Goal: Use online tool/utility: Utilize a website feature to perform a specific function

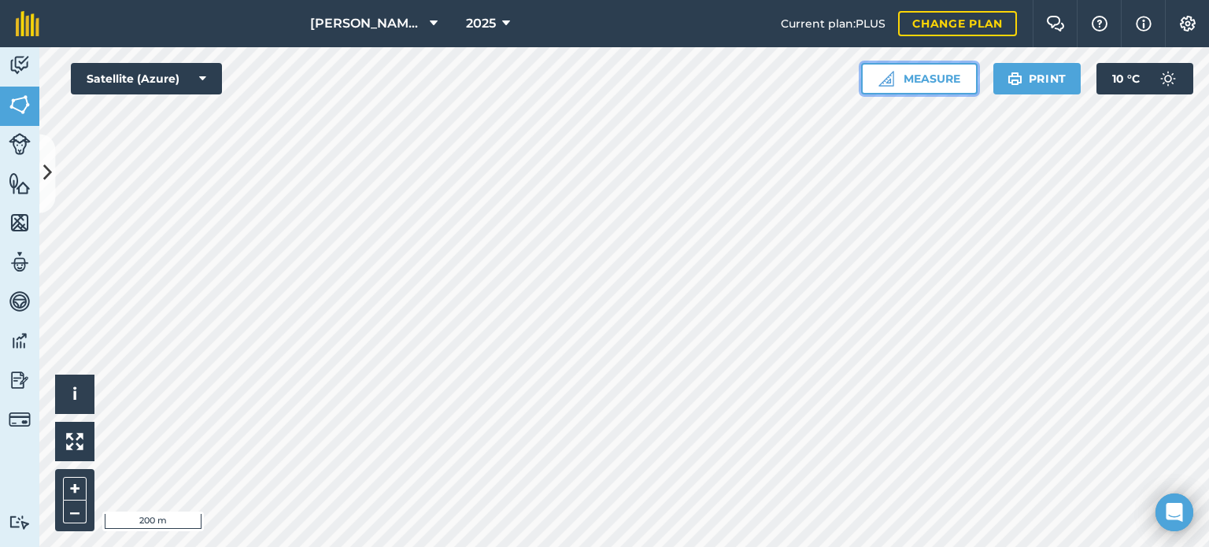
click at [891, 73] on button "Measure" at bounding box center [919, 78] width 116 height 31
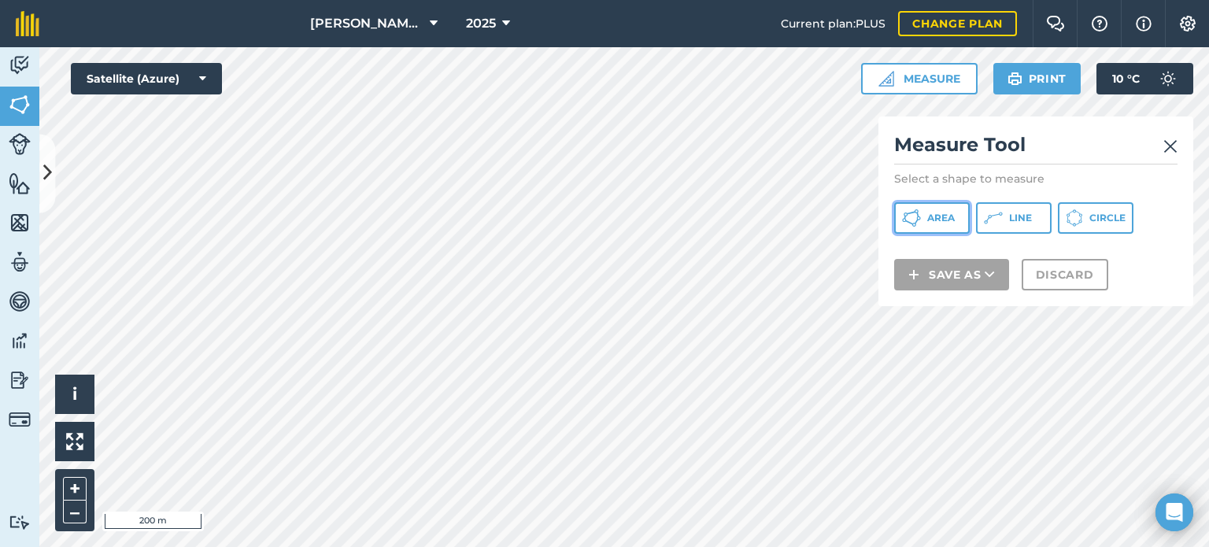
click at [951, 220] on span "Area" at bounding box center [941, 218] width 28 height 13
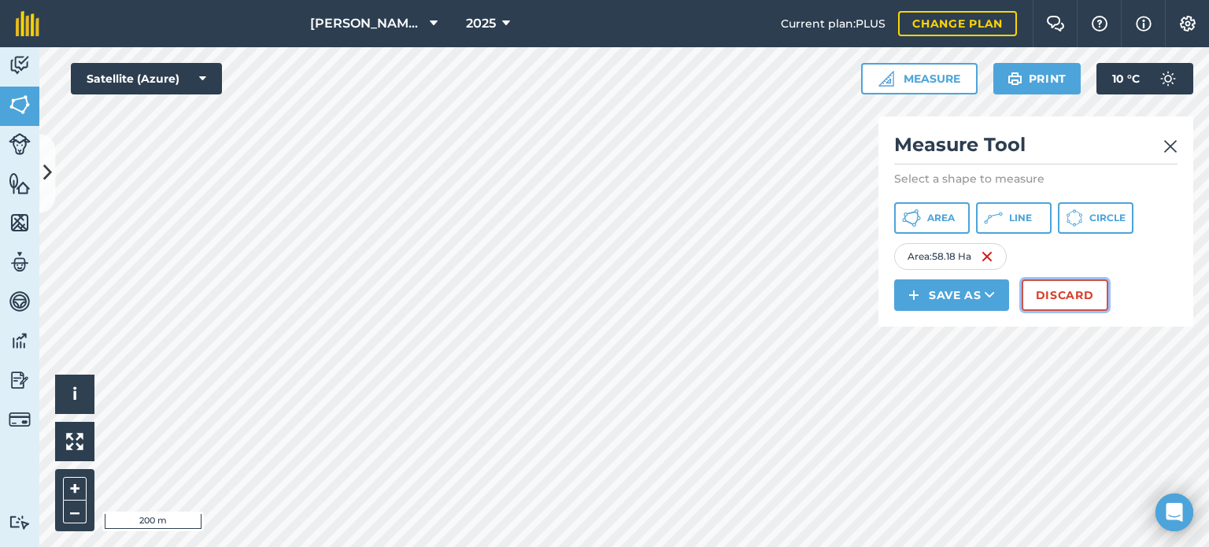
click at [1049, 297] on button "Discard" at bounding box center [1064, 294] width 87 height 31
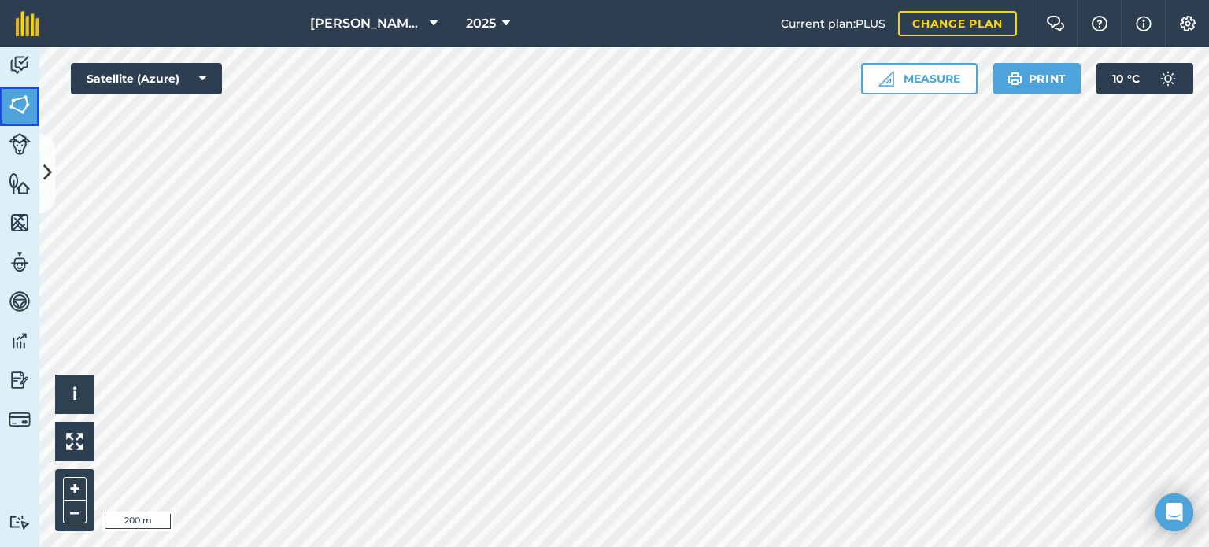
click at [16, 113] on img at bounding box center [20, 105] width 22 height 24
click at [921, 79] on button "Measure" at bounding box center [919, 78] width 116 height 31
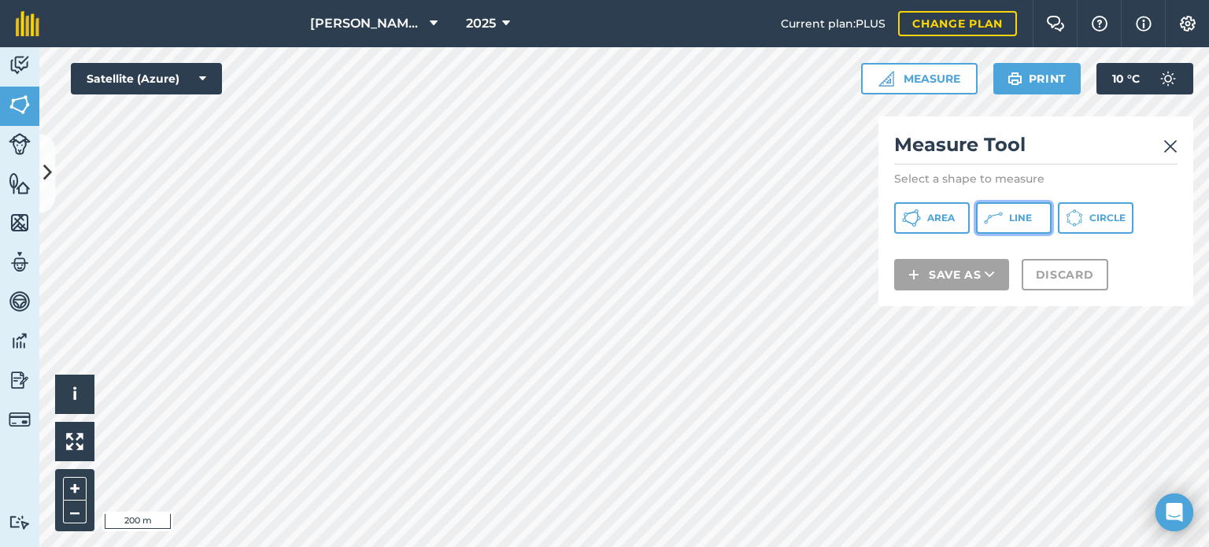
click at [921, 213] on icon at bounding box center [911, 218] width 19 height 19
click at [1170, 138] on img at bounding box center [1170, 146] width 14 height 19
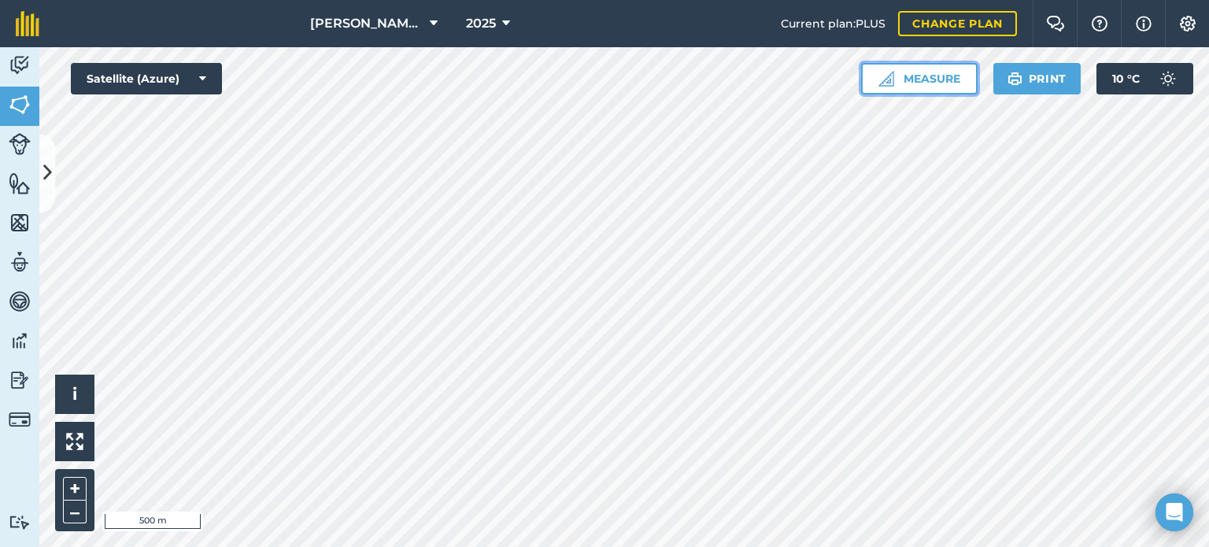
click at [932, 84] on button "Measure" at bounding box center [919, 78] width 116 height 31
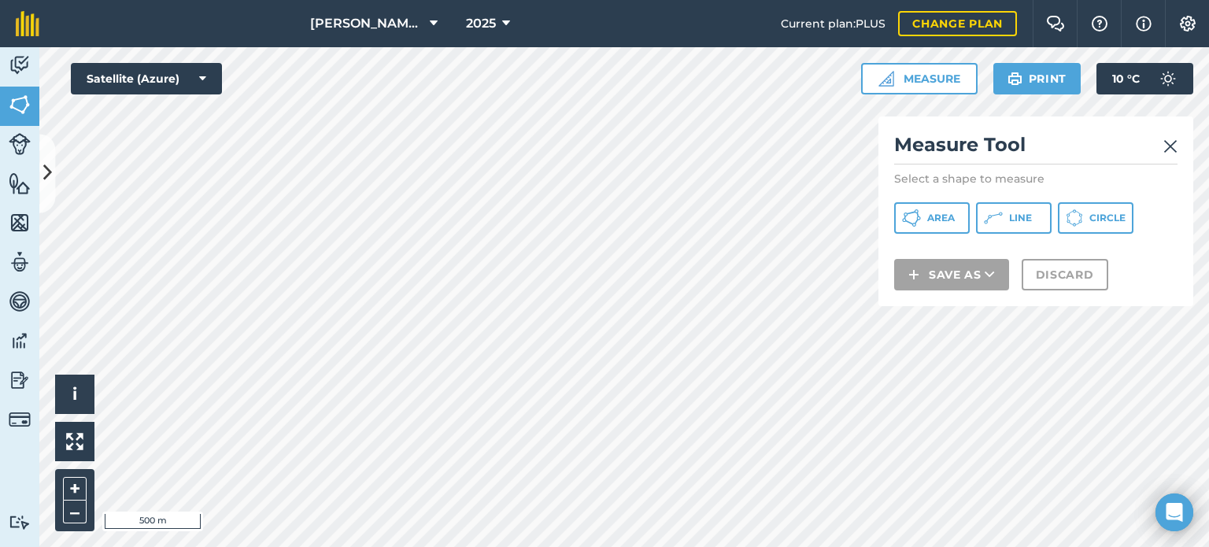
click at [1006, 201] on div "Measure Tool Select a shape to measure Area Line Circle Save as Discard" at bounding box center [1035, 211] width 315 height 190
click at [1003, 207] on button "Line" at bounding box center [1014, 217] width 76 height 31
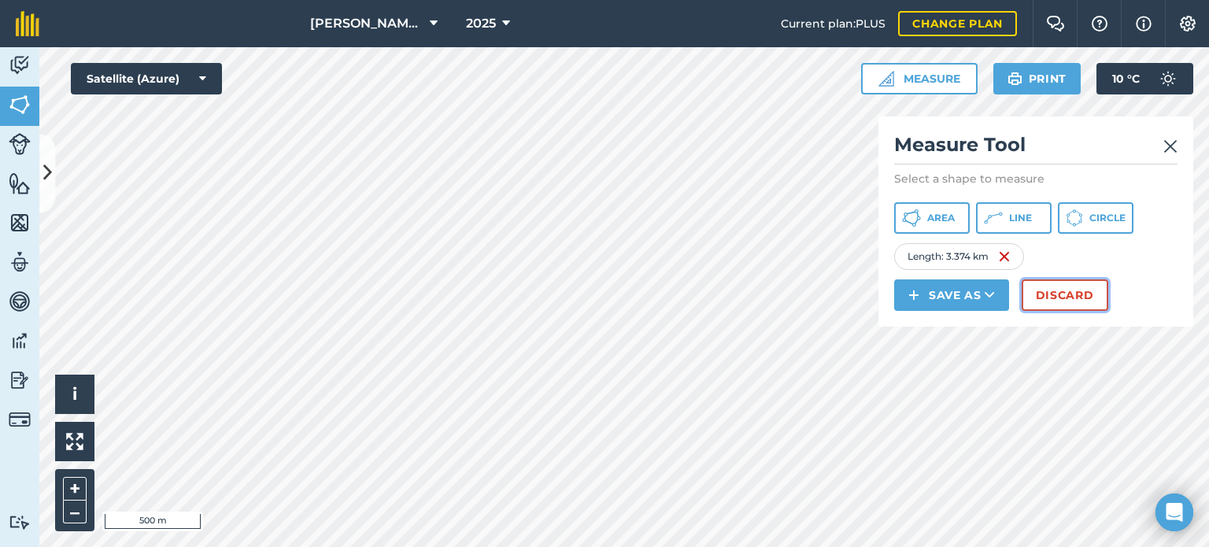
click at [1054, 286] on button "Discard" at bounding box center [1064, 294] width 87 height 31
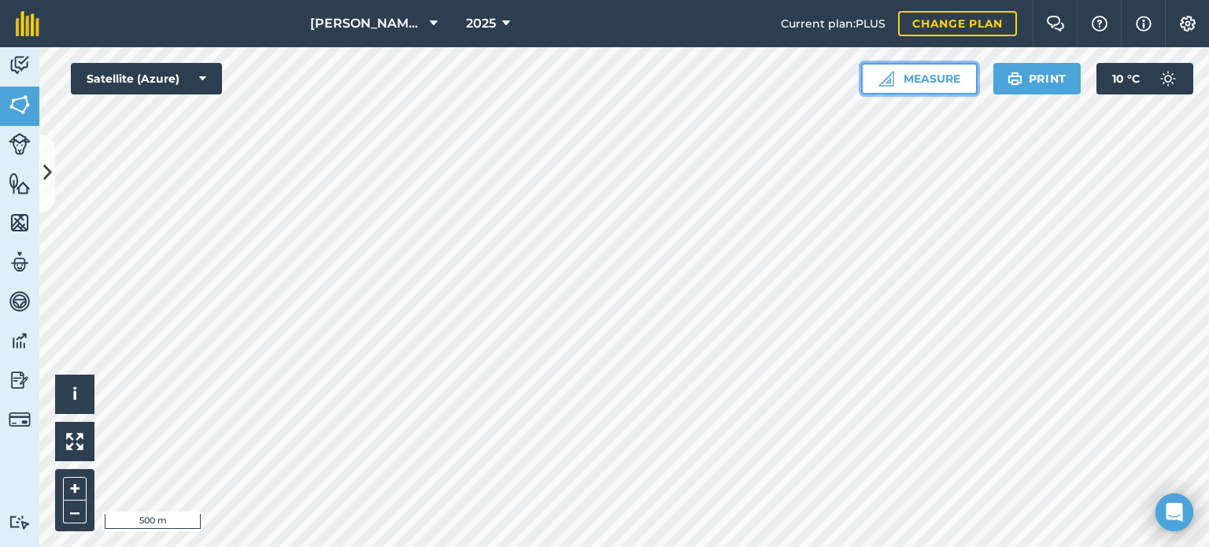
click at [894, 75] on button "Measure" at bounding box center [919, 78] width 116 height 31
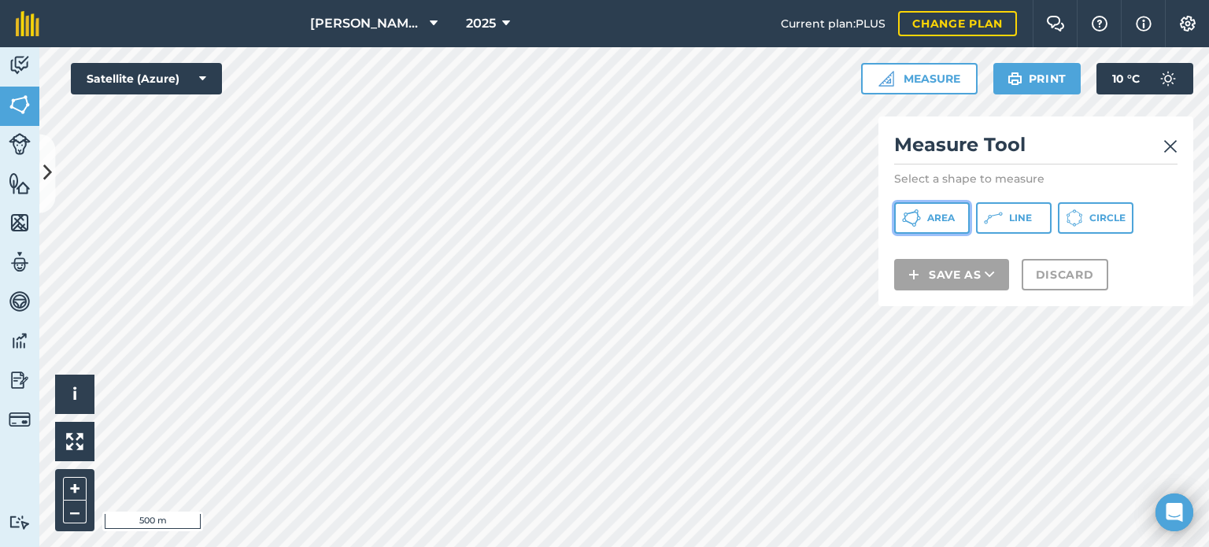
click at [925, 212] on button "Area" at bounding box center [932, 217] width 76 height 31
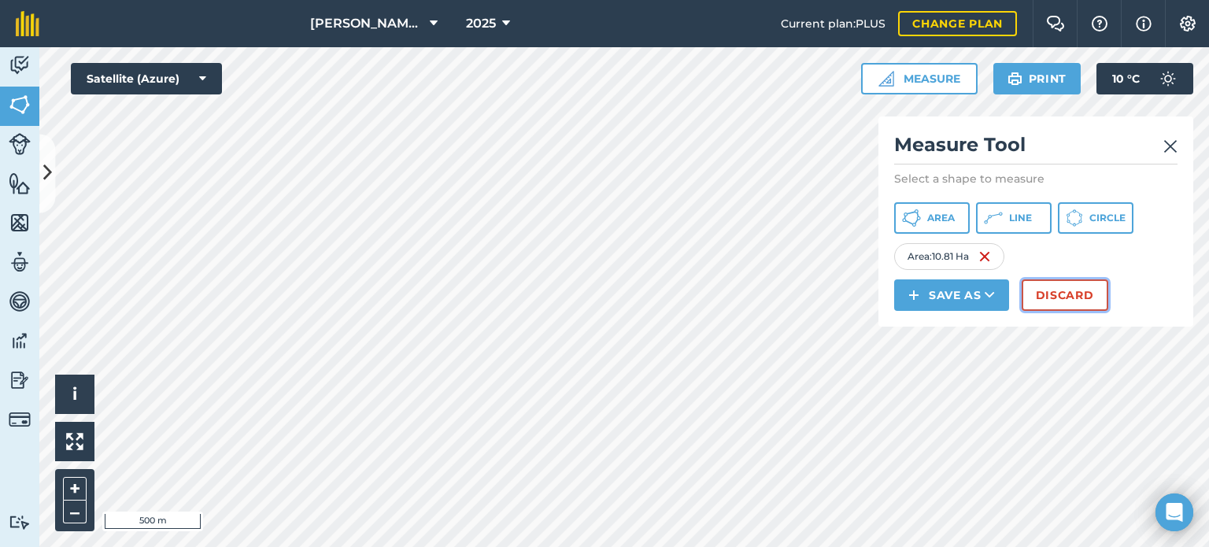
click at [1036, 289] on button "Discard" at bounding box center [1064, 294] width 87 height 31
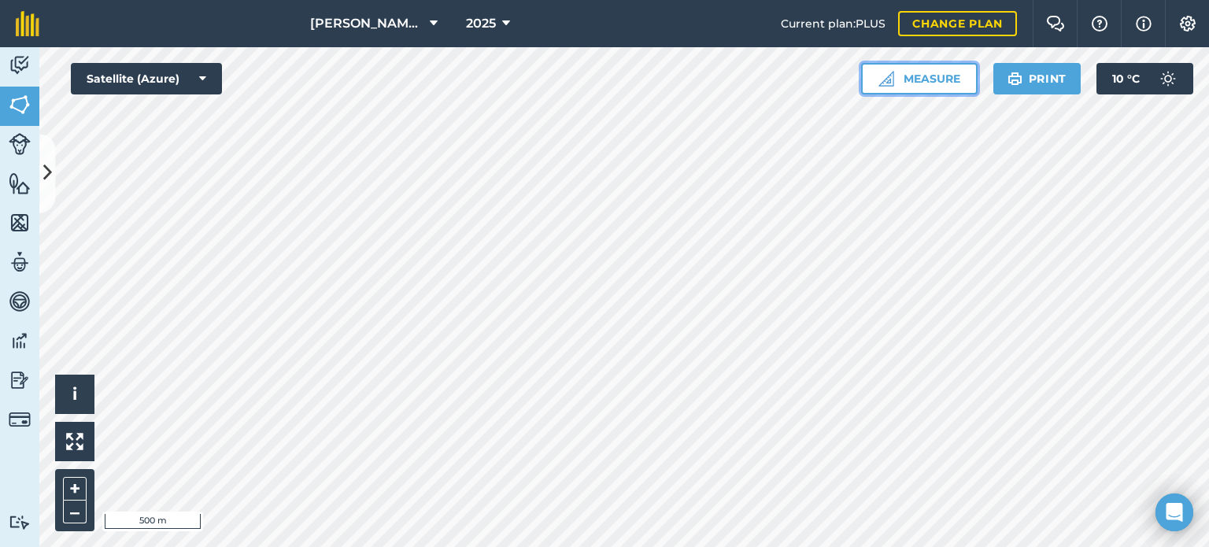
click at [922, 83] on button "Measure" at bounding box center [919, 78] width 116 height 31
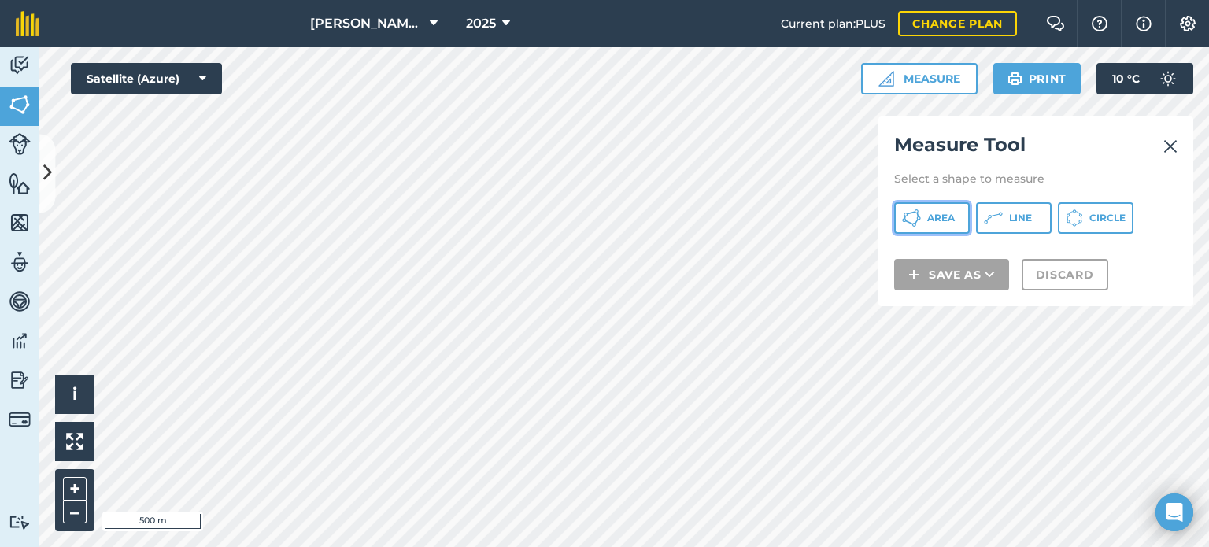
click at [932, 220] on span "Area" at bounding box center [941, 218] width 28 height 13
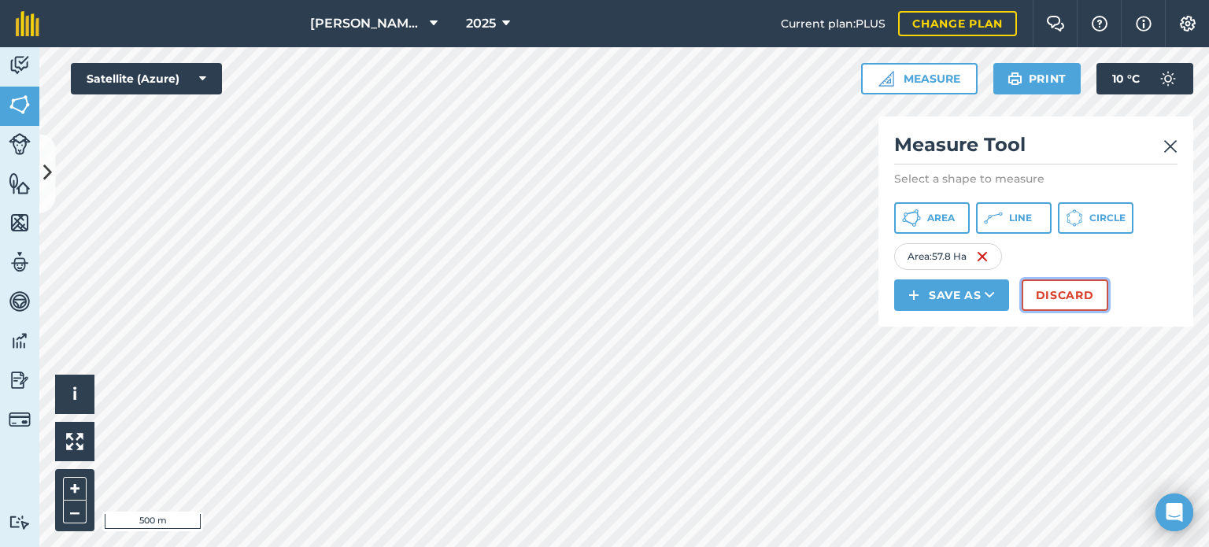
click at [1036, 297] on button "Discard" at bounding box center [1064, 294] width 87 height 31
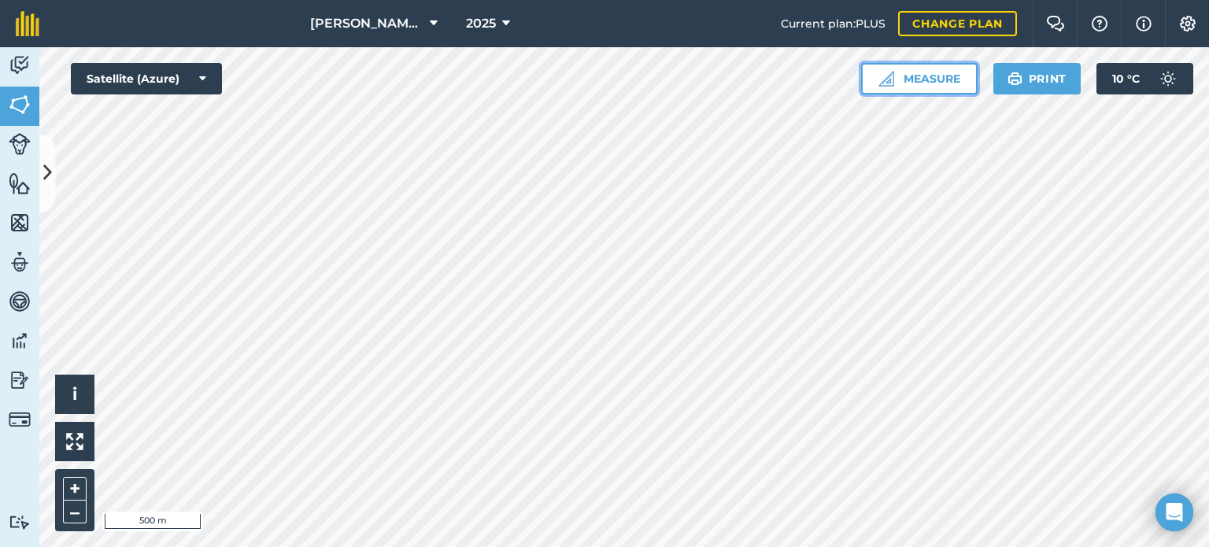
click at [895, 84] on button "Measure" at bounding box center [919, 78] width 116 height 31
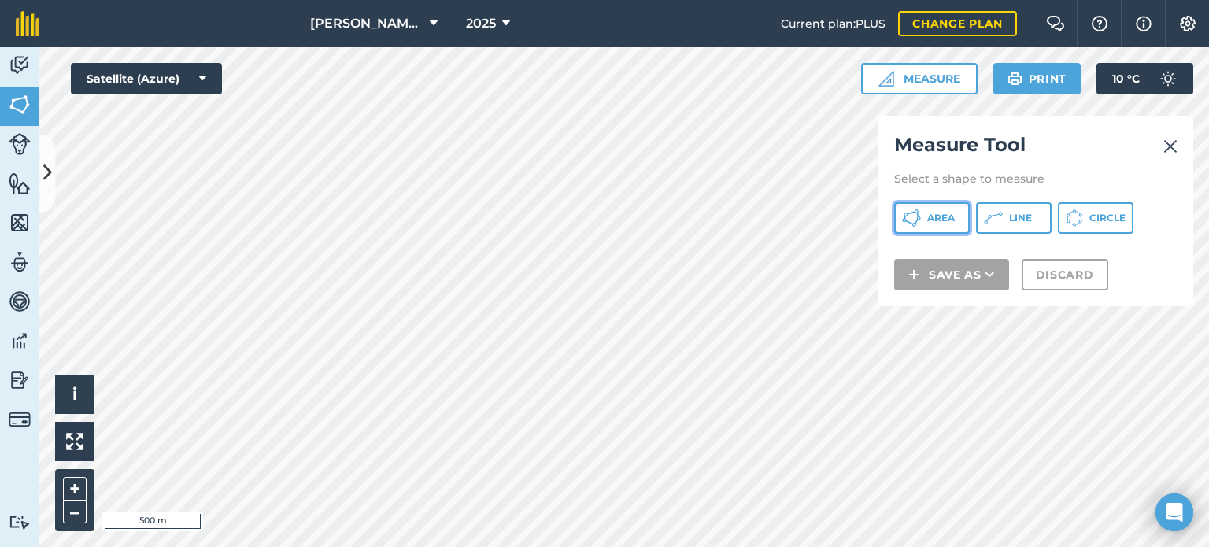
click at [929, 225] on button "Area" at bounding box center [932, 217] width 76 height 31
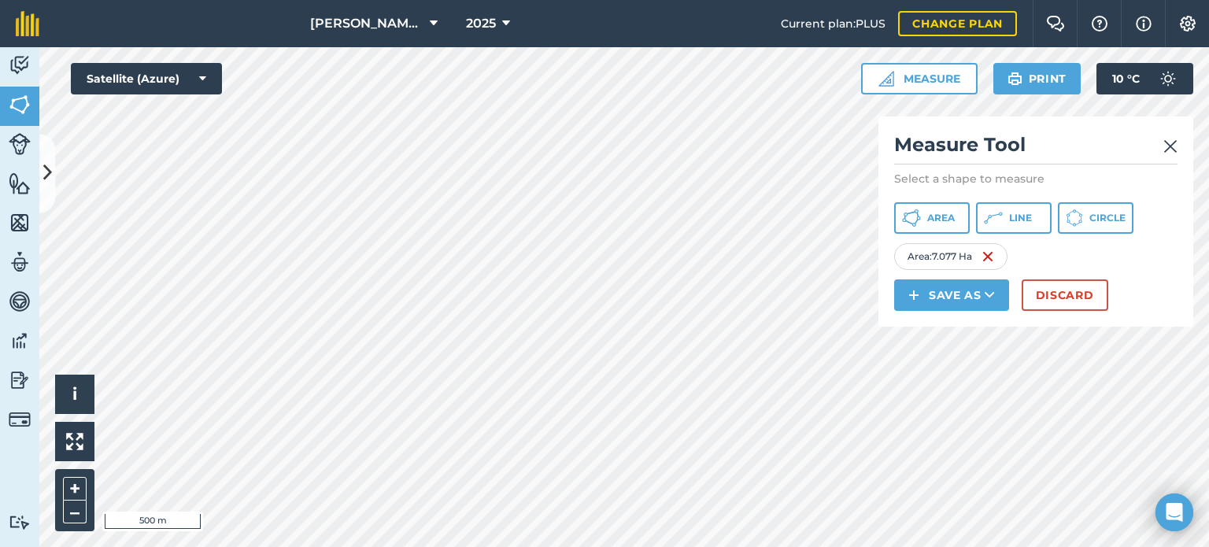
click at [1171, 145] on img at bounding box center [1170, 146] width 14 height 19
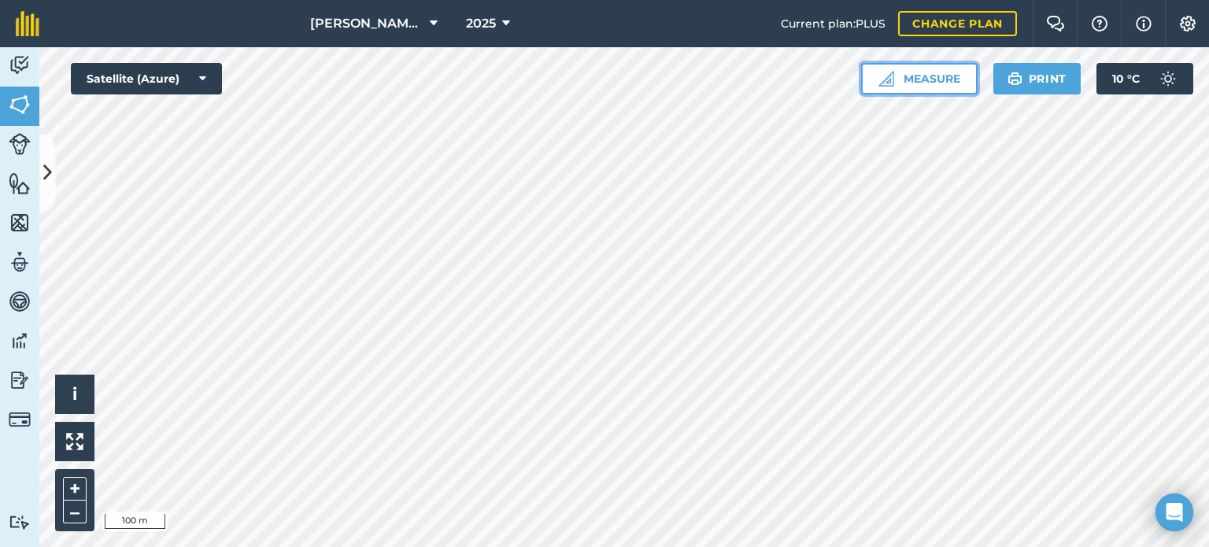
click at [936, 77] on button "Measure" at bounding box center [919, 78] width 116 height 31
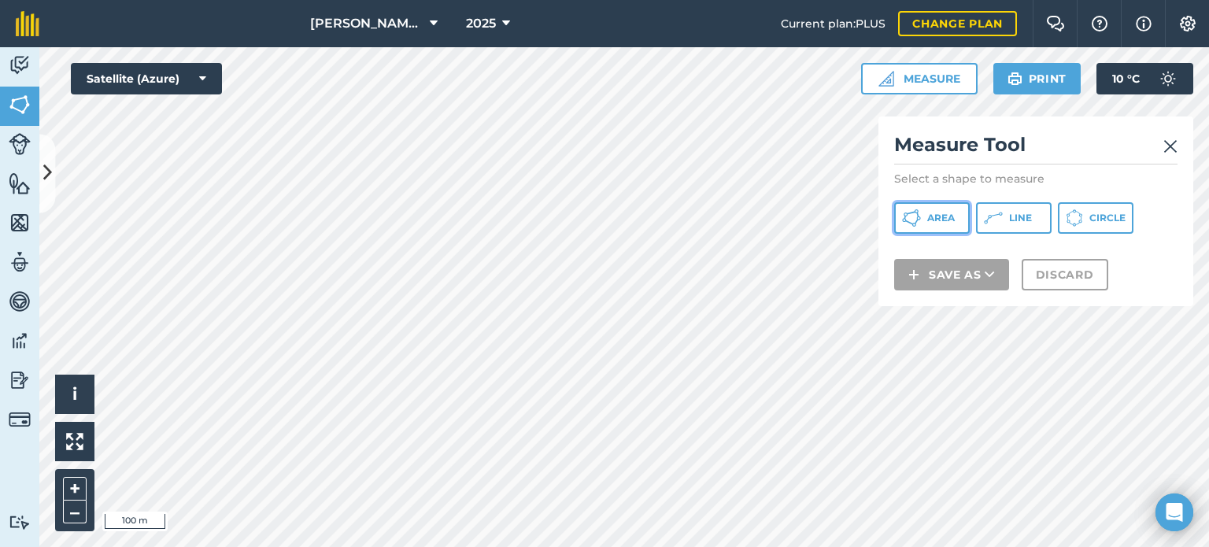
click at [922, 207] on button "Area" at bounding box center [932, 217] width 76 height 31
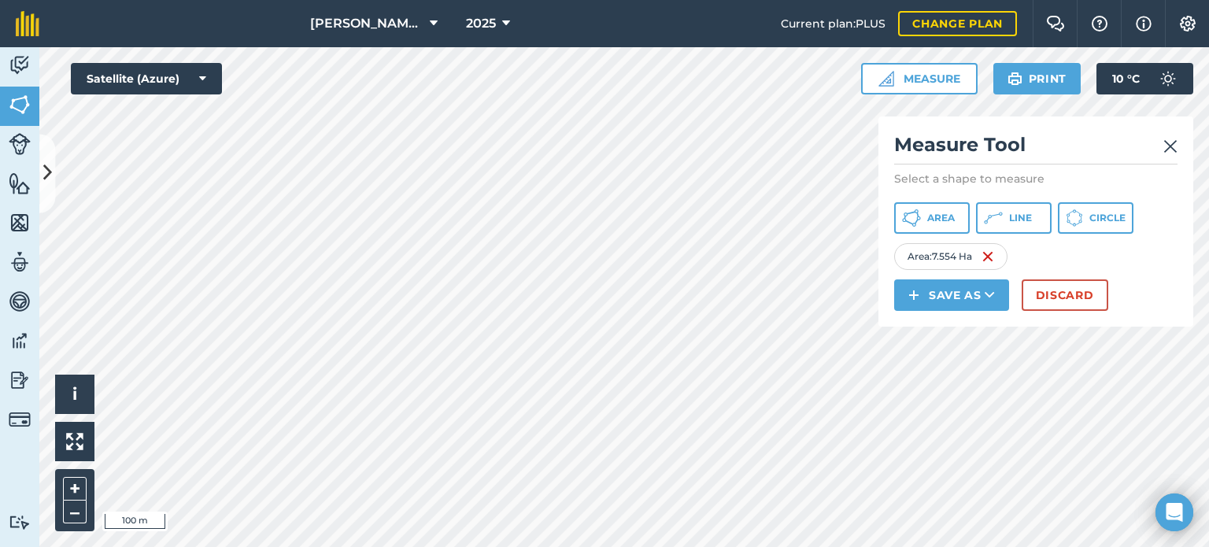
click at [1169, 141] on img at bounding box center [1170, 146] width 14 height 19
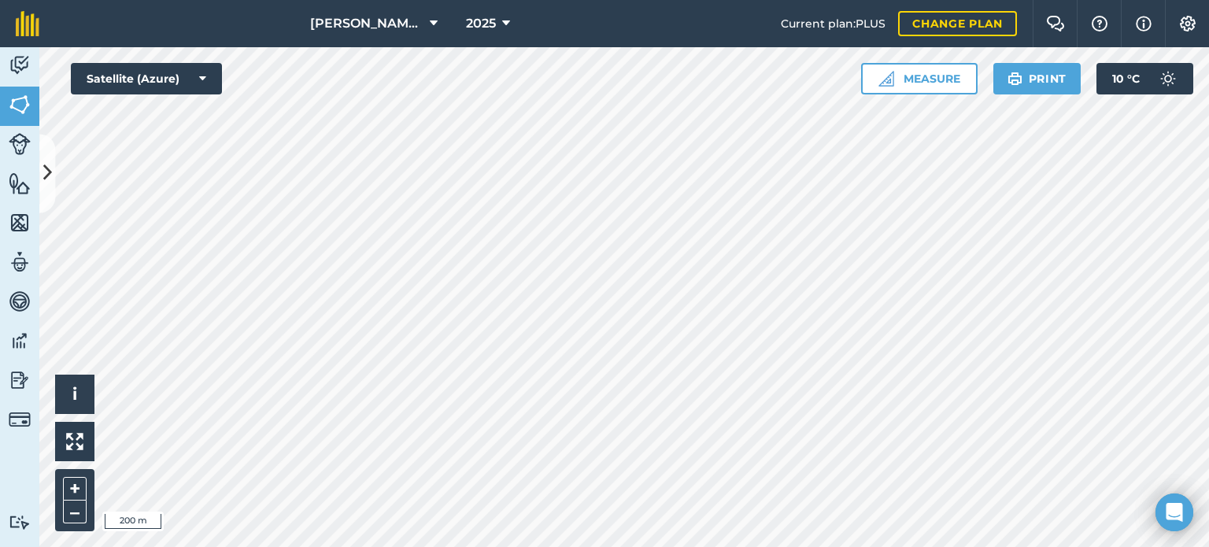
click at [535, 546] on html "[PERSON_NAME] farm 2025 Current plan : PLUS Change plan Farm Chat Help Info Set…" at bounding box center [604, 273] width 1209 height 547
click at [926, 80] on button "Measure" at bounding box center [919, 78] width 116 height 31
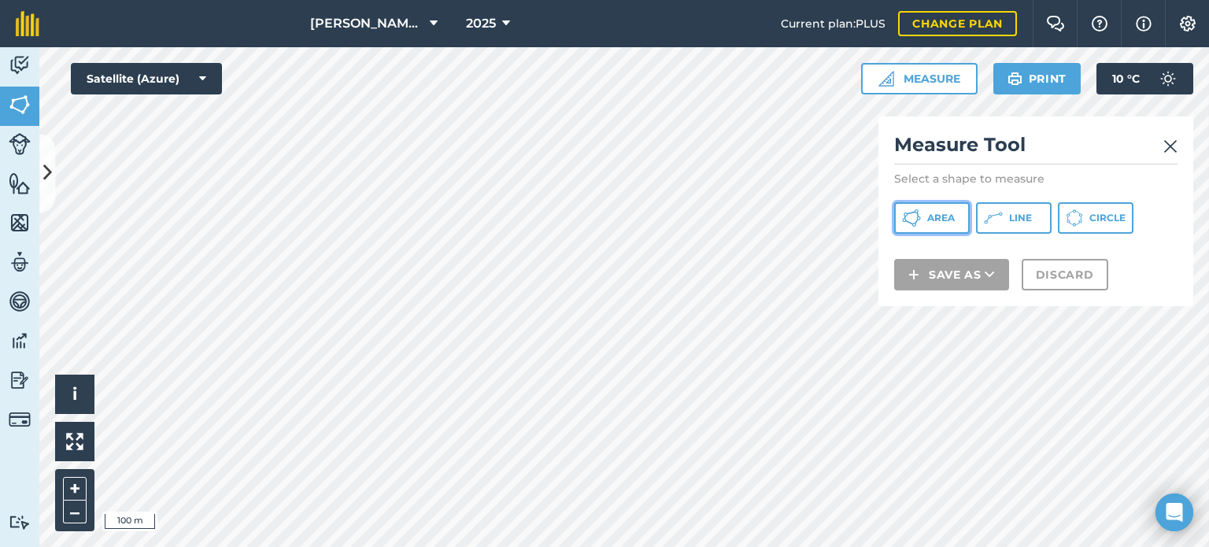
click at [942, 220] on span "Area" at bounding box center [941, 218] width 28 height 13
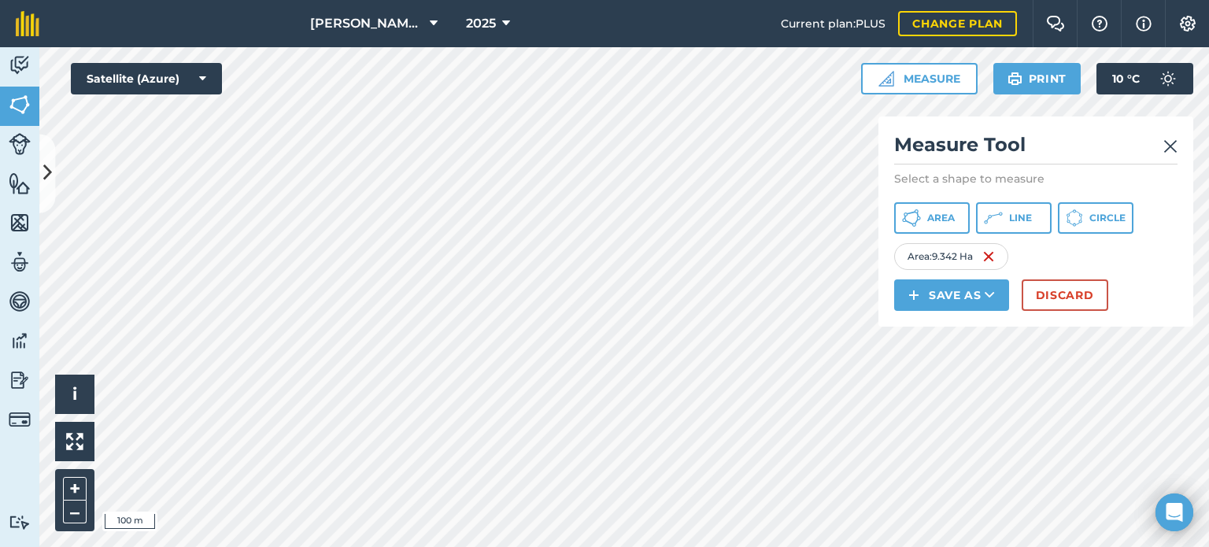
click at [1173, 150] on img at bounding box center [1170, 146] width 14 height 19
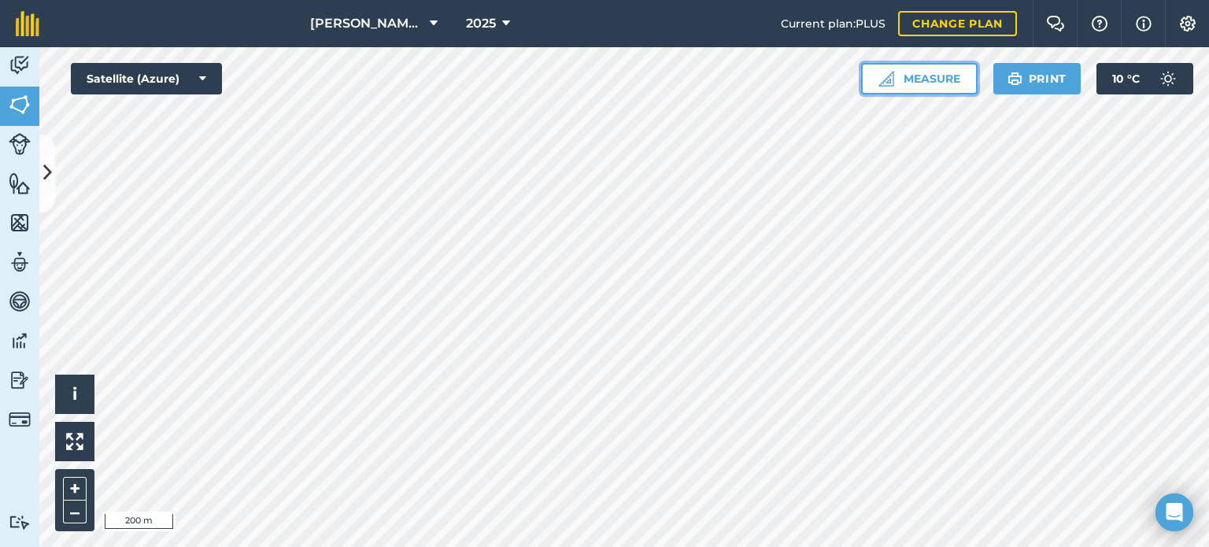
click at [938, 76] on button "Measure" at bounding box center [919, 78] width 116 height 31
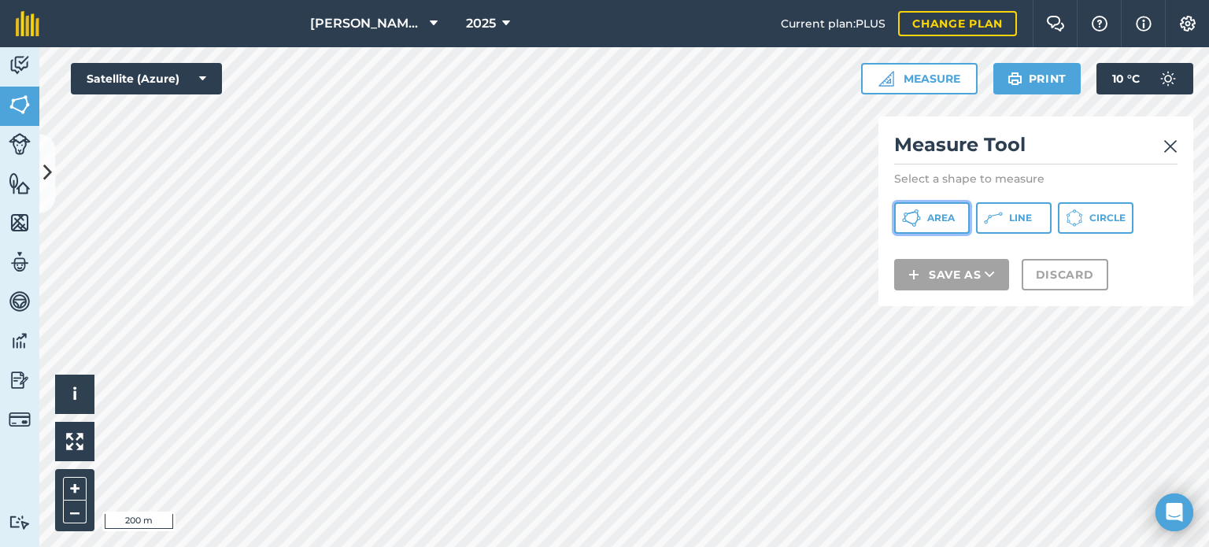
click at [931, 210] on button "Area" at bounding box center [932, 217] width 76 height 31
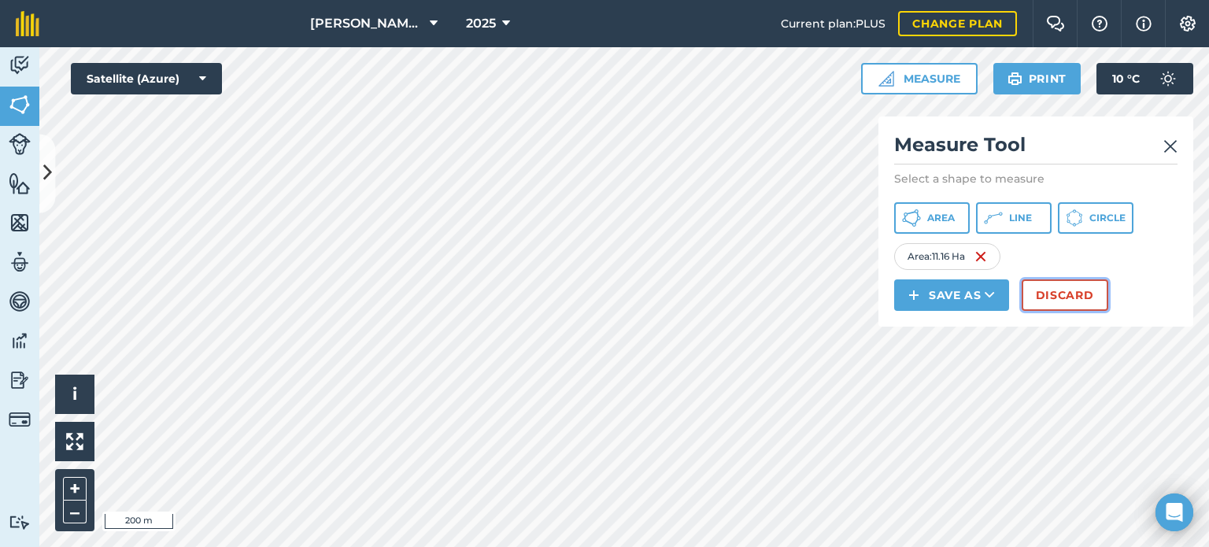
click at [1040, 286] on button "Discard" at bounding box center [1064, 294] width 87 height 31
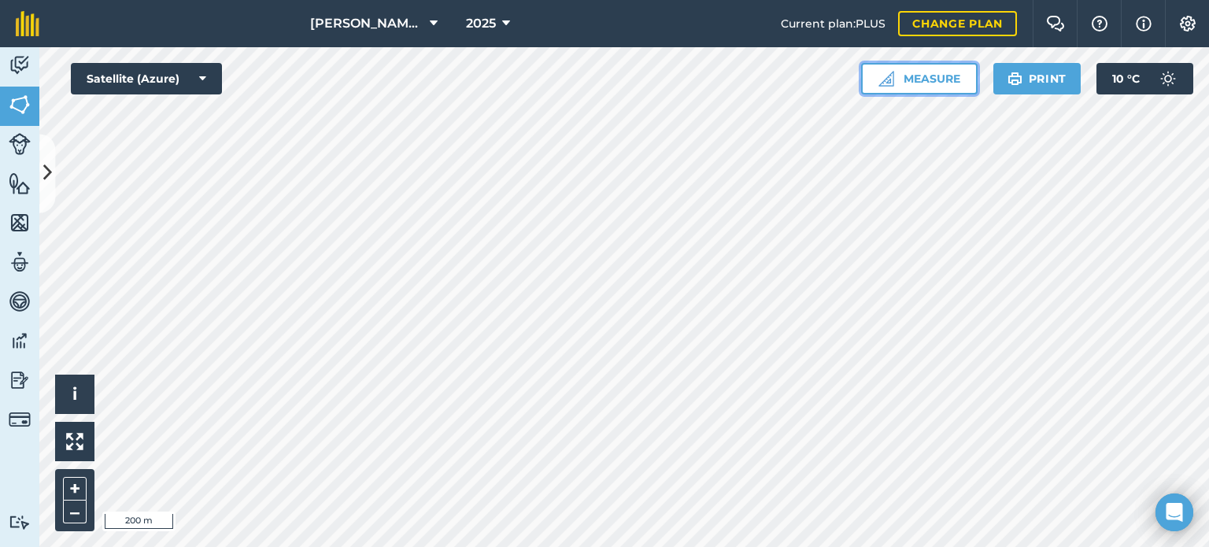
click at [956, 79] on button "Measure" at bounding box center [919, 78] width 116 height 31
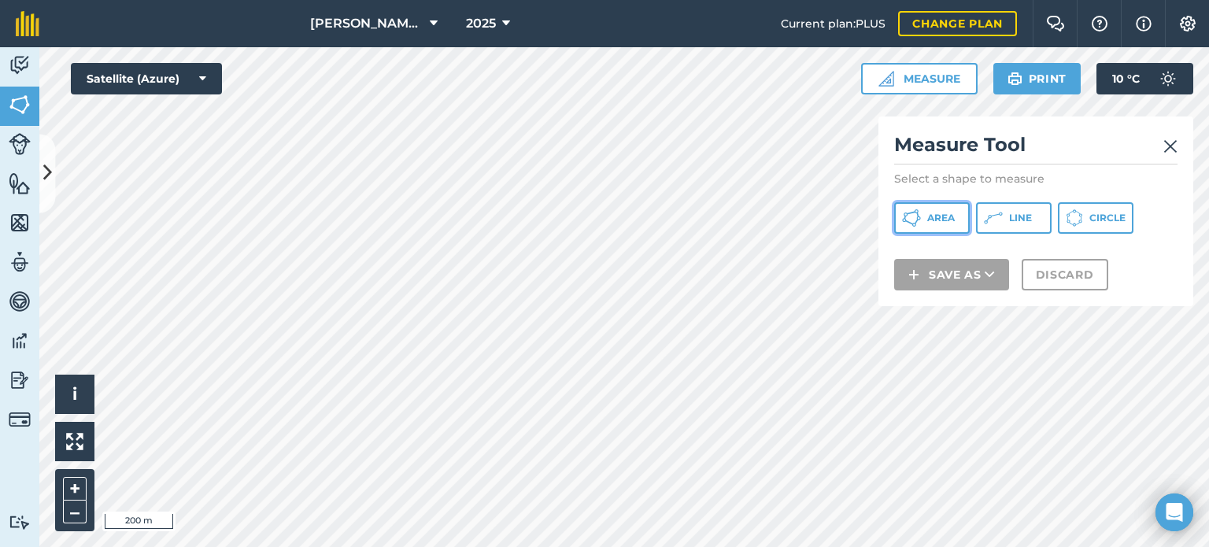
click at [934, 223] on span "Area" at bounding box center [941, 218] width 28 height 13
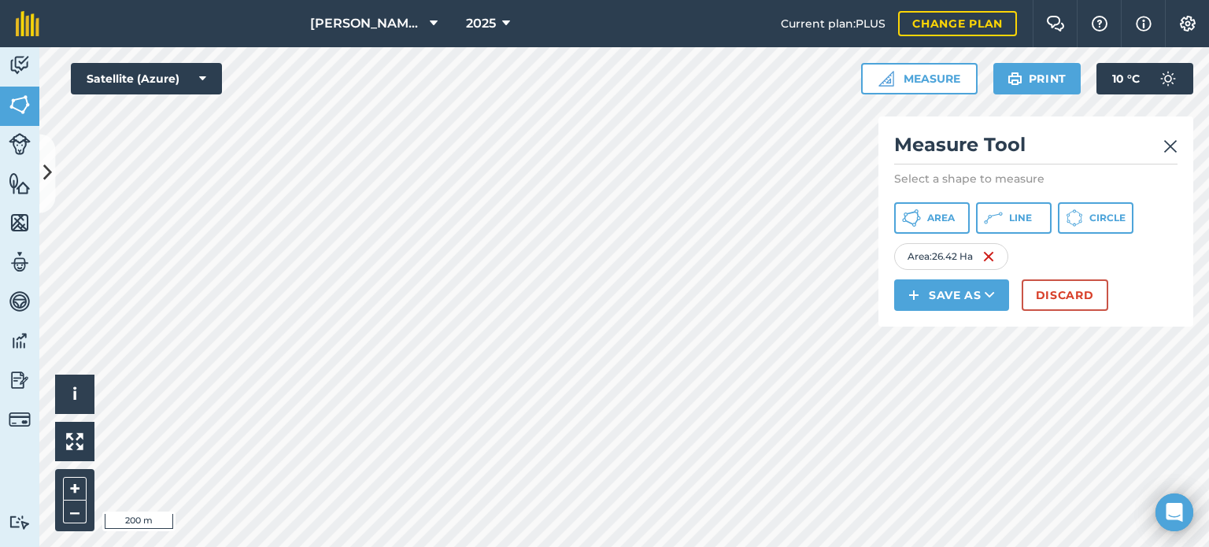
click at [1167, 144] on img at bounding box center [1170, 146] width 14 height 19
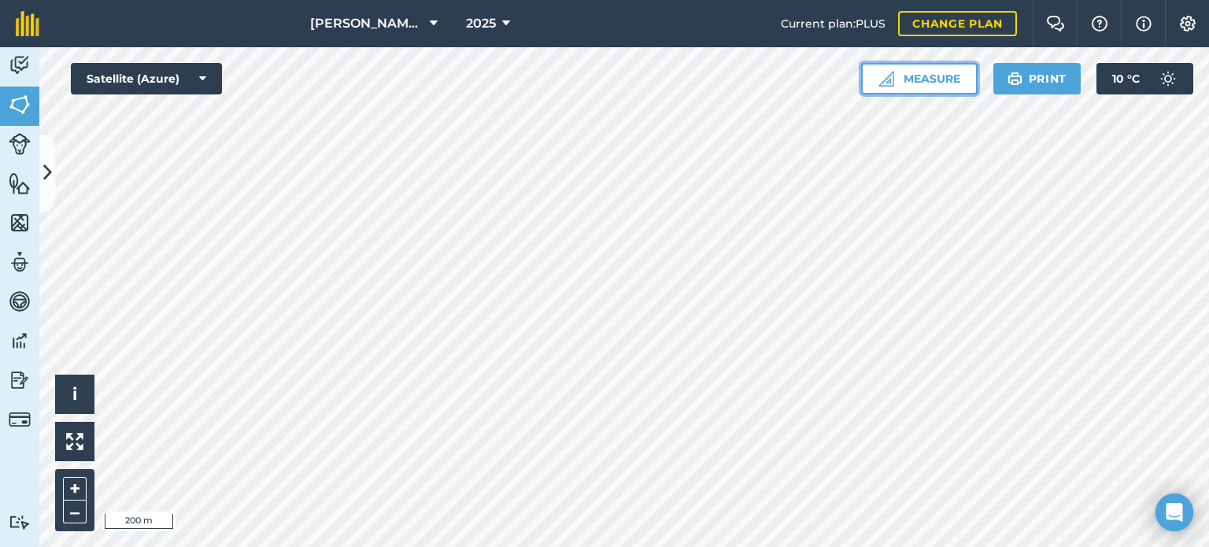
click at [921, 80] on button "Measure" at bounding box center [919, 78] width 116 height 31
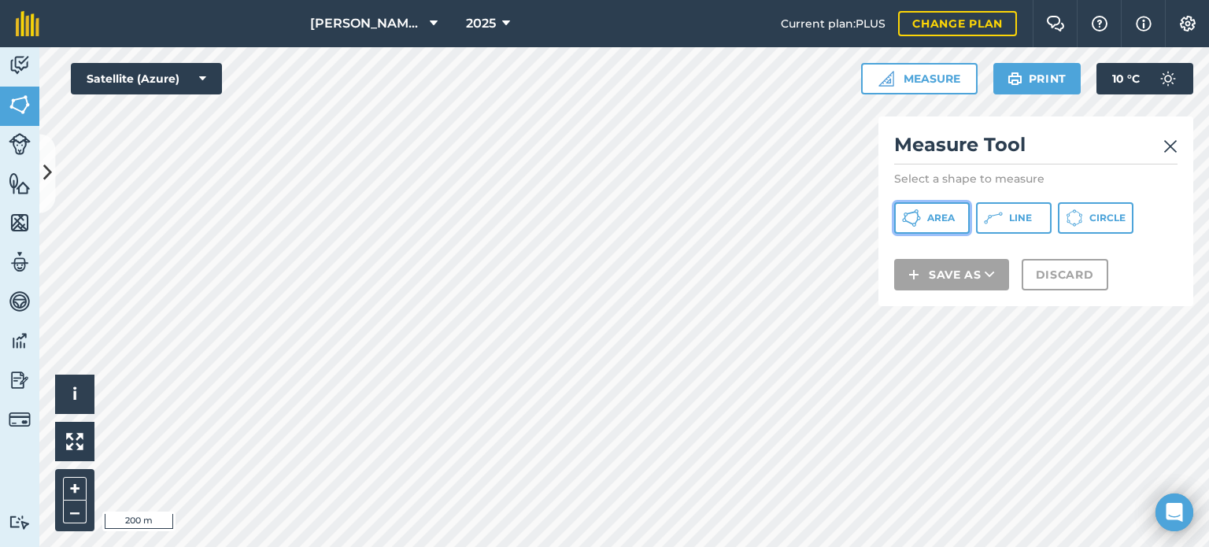
click at [929, 227] on button "Area" at bounding box center [932, 217] width 76 height 31
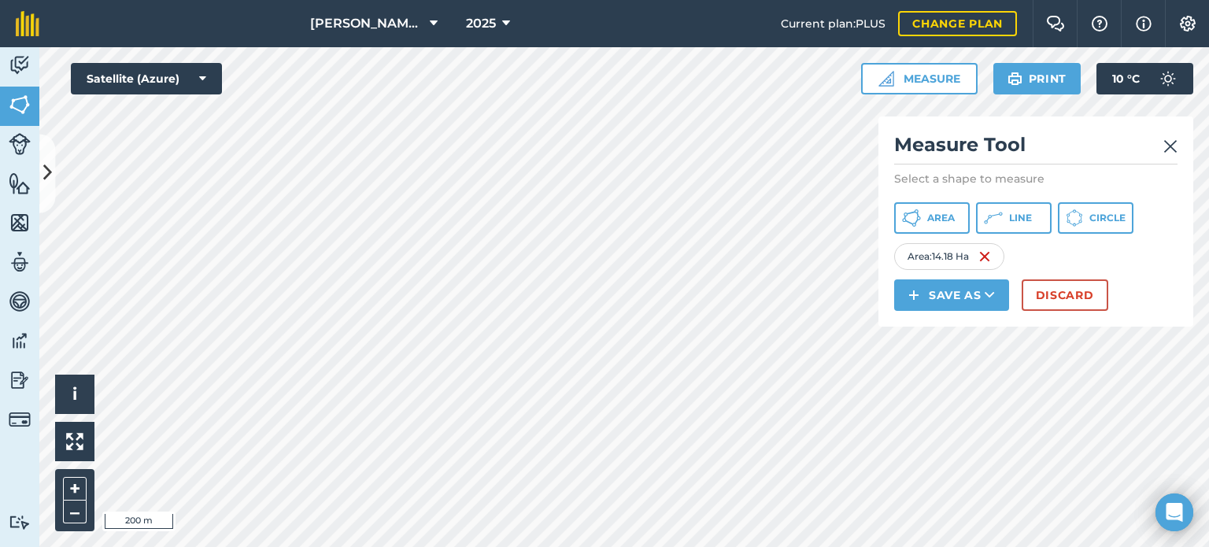
click at [1171, 146] on img at bounding box center [1170, 146] width 14 height 19
